Goal: Task Accomplishment & Management: Manage account settings

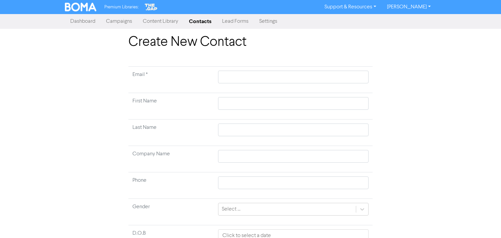
click at [197, 19] on link "Contacts" at bounding box center [199, 21] width 33 height 13
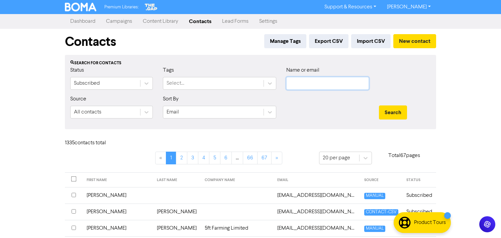
click at [303, 81] on input "text" at bounding box center [327, 83] width 83 height 13
type input "roofsafe"
click at [379, 105] on button "Search" at bounding box center [393, 112] width 28 height 14
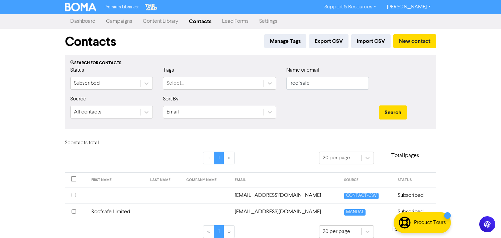
click at [268, 209] on td "[EMAIL_ADDRESS][DOMAIN_NAME]" at bounding box center [286, 211] width 110 height 16
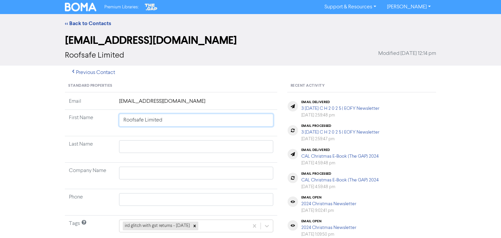
drag, startPoint x: 187, startPoint y: 121, endPoint x: 118, endPoint y: 122, distance: 69.2
click at [118, 122] on td "Roofsafe Limited" at bounding box center [196, 123] width 162 height 26
paste input "Northland Roofing & Construction"
type input "Northland Roofing & Construction Limited"
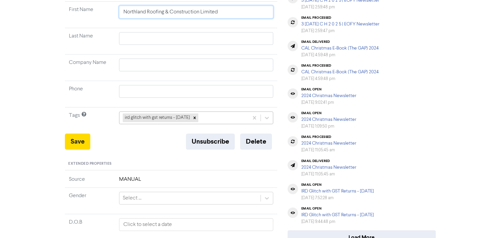
scroll to position [134, 0]
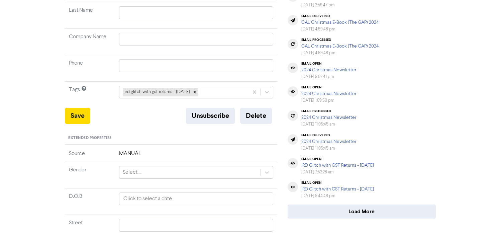
type input "Northland Roofing & Construction Limited"
click at [65, 115] on button "Save" at bounding box center [77, 116] width 25 height 16
